Goal: Browse casually

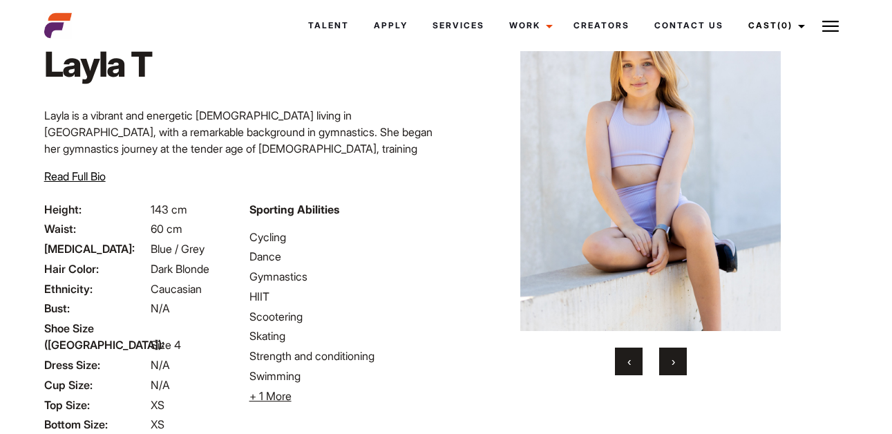
scroll to position [211, 0]
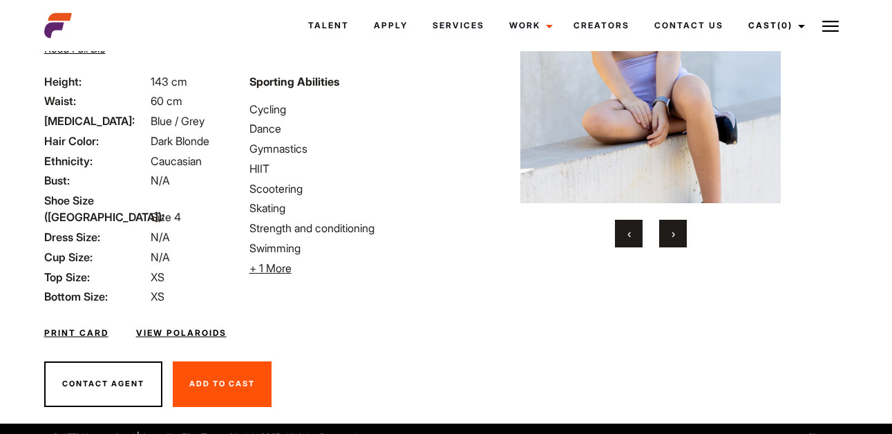
click at [676, 231] on button "›" at bounding box center [673, 234] width 28 height 28
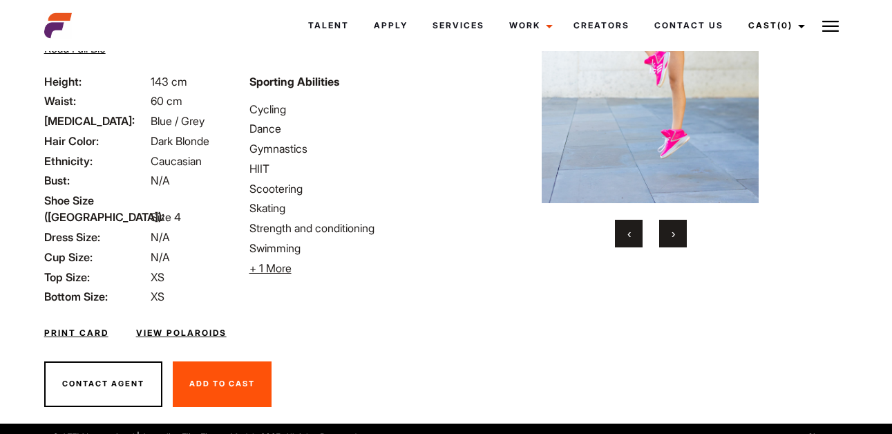
scroll to position [73, 0]
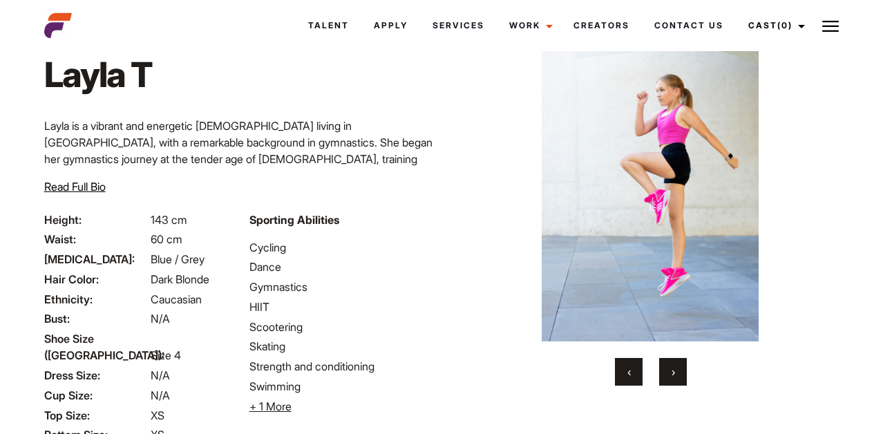
click at [673, 368] on span "›" at bounding box center [673, 372] width 3 height 14
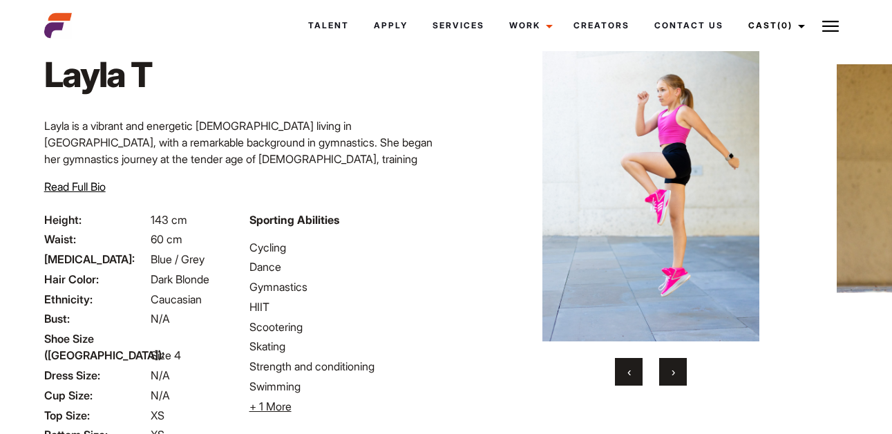
click at [673, 368] on span "›" at bounding box center [673, 372] width 3 height 14
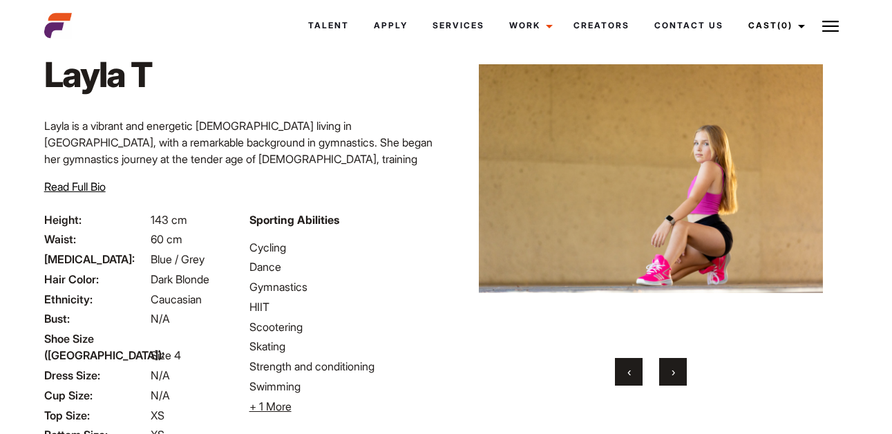
click at [673, 368] on span "›" at bounding box center [673, 372] width 3 height 14
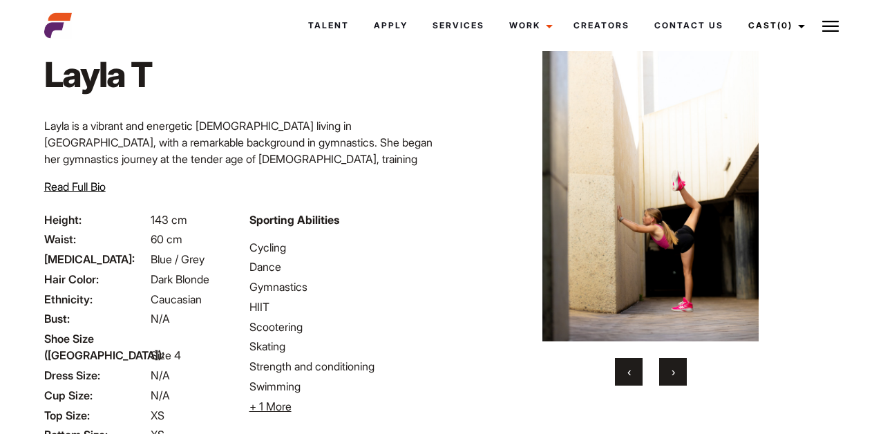
click at [673, 368] on span "›" at bounding box center [673, 372] width 3 height 14
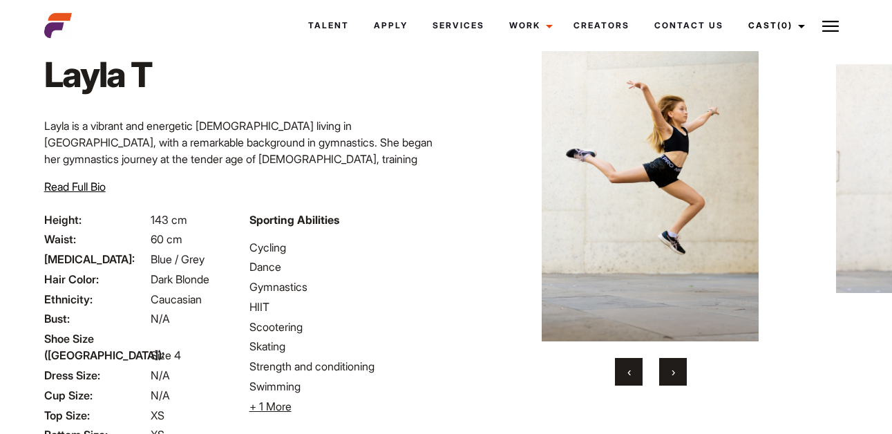
click at [673, 368] on span "›" at bounding box center [673, 372] width 3 height 14
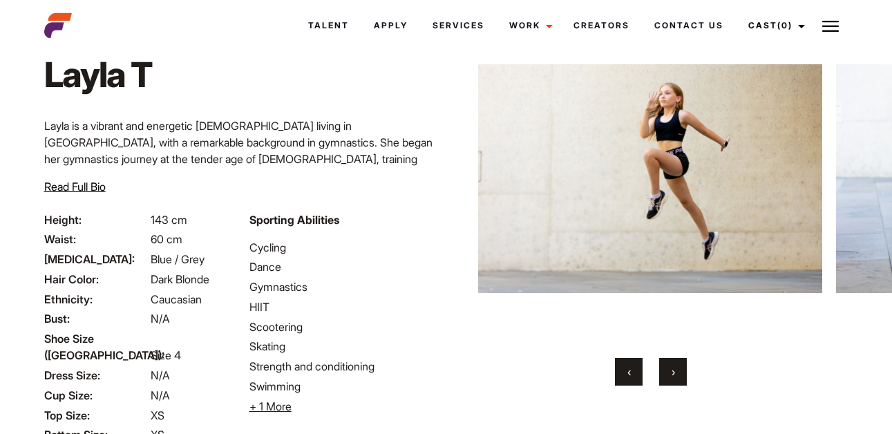
click at [673, 368] on span "›" at bounding box center [673, 372] width 3 height 14
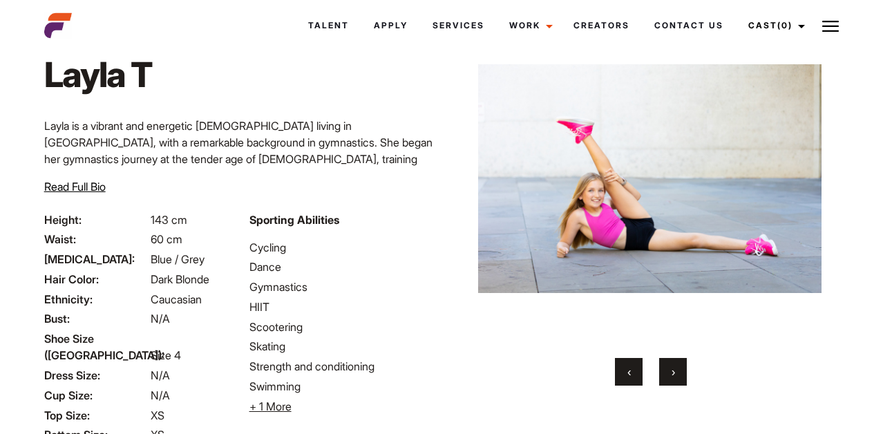
click at [673, 368] on span "›" at bounding box center [673, 372] width 3 height 14
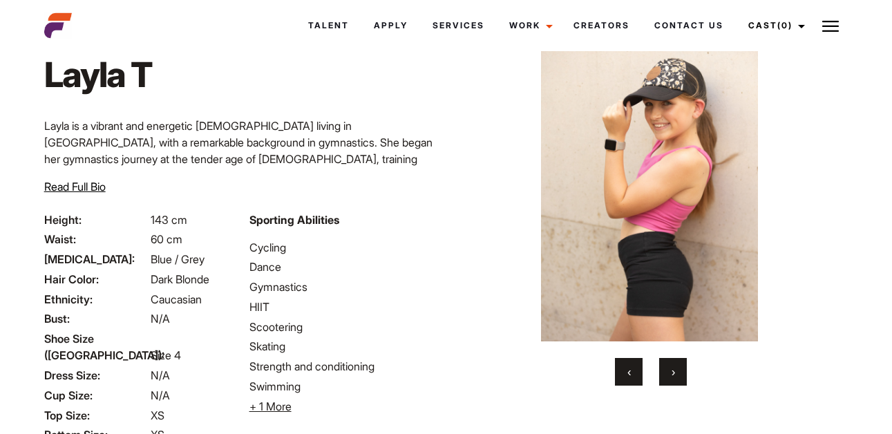
click at [673, 368] on span "›" at bounding box center [673, 372] width 3 height 14
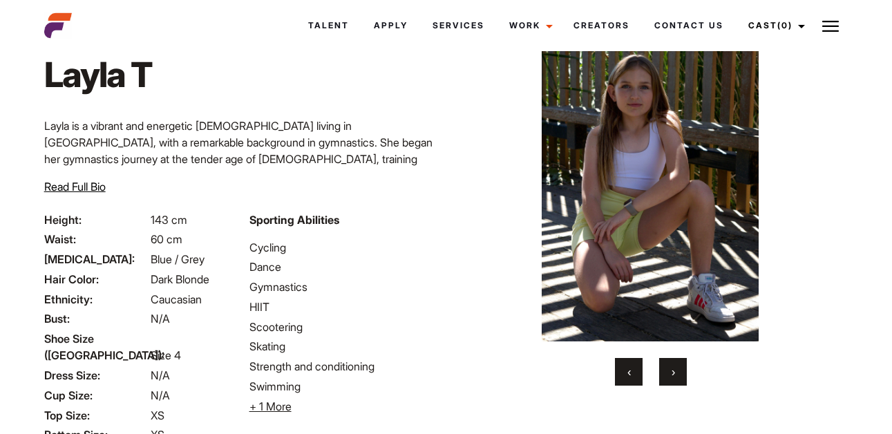
click at [673, 368] on span "›" at bounding box center [673, 372] width 3 height 14
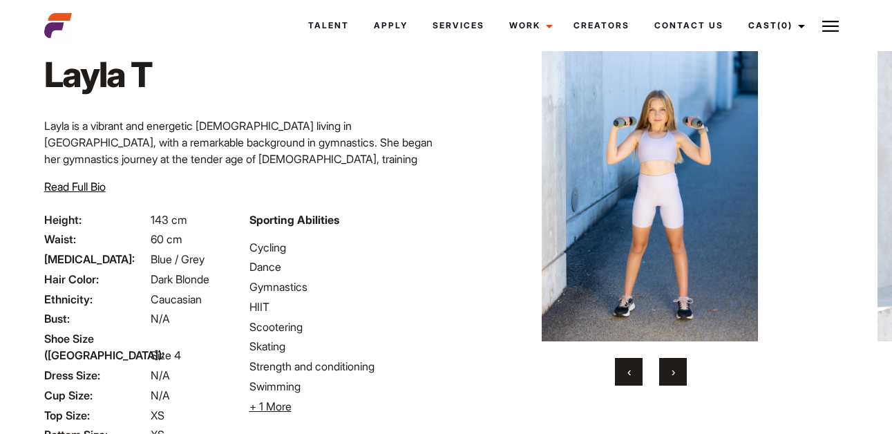
click at [673, 368] on span "›" at bounding box center [673, 372] width 3 height 14
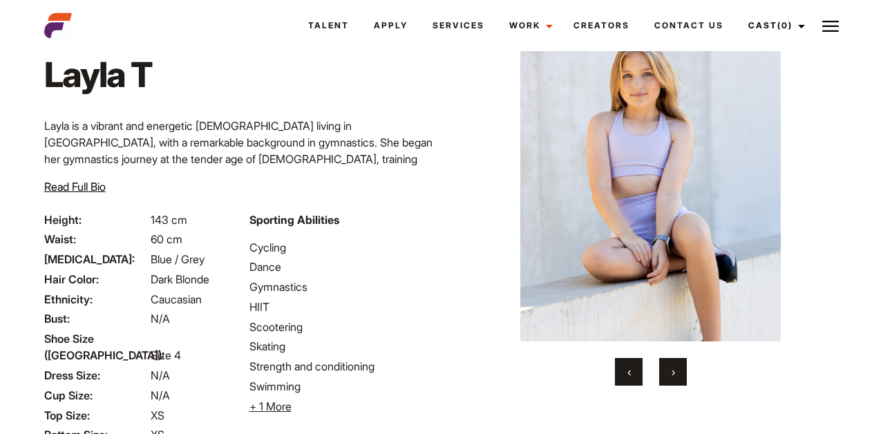
click at [673, 368] on span "›" at bounding box center [673, 372] width 3 height 14
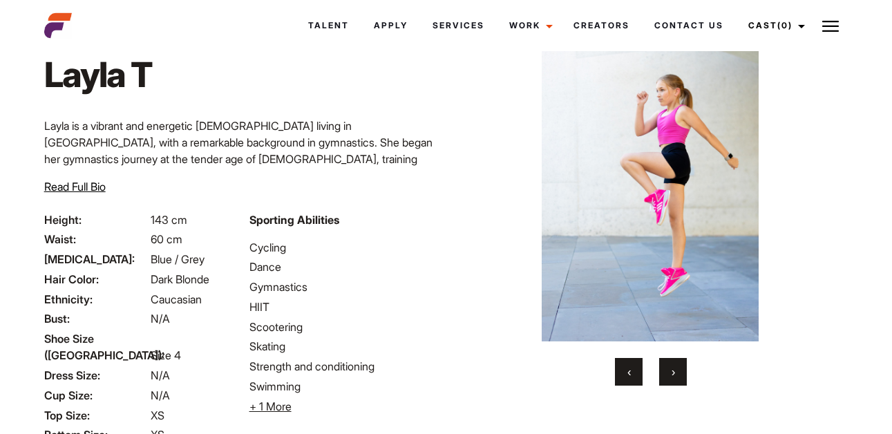
click at [673, 368] on span "›" at bounding box center [673, 372] width 3 height 14
